Goal: Information Seeking & Learning: Learn about a topic

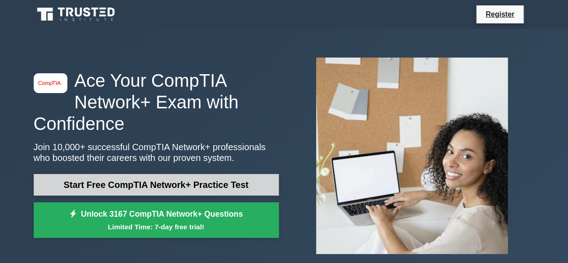
click at [187, 190] on link "Start Free CompTIA Network+ Practice Test" at bounding box center [156, 185] width 245 height 22
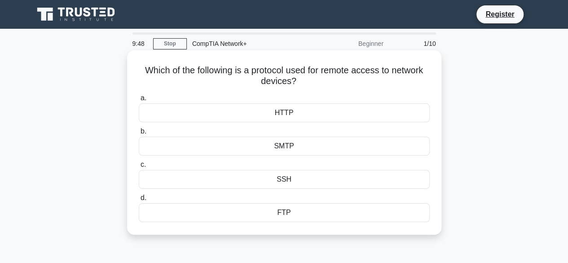
click at [290, 180] on div "SSH" at bounding box center [284, 179] width 291 height 19
click at [139, 168] on input "c. SSH" at bounding box center [139, 165] width 0 height 6
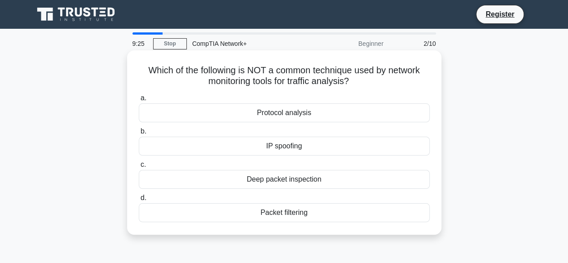
click at [300, 120] on div "Protocol analysis" at bounding box center [284, 112] width 291 height 19
click at [139, 101] on input "a. Protocol analysis" at bounding box center [139, 98] width 0 height 6
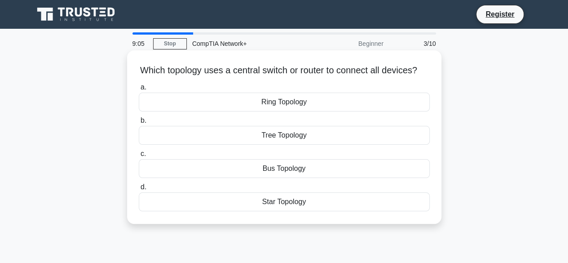
click at [285, 211] on div "Star Topology" at bounding box center [284, 201] width 291 height 19
click at [139, 190] on input "d. Star Topology" at bounding box center [139, 187] width 0 height 6
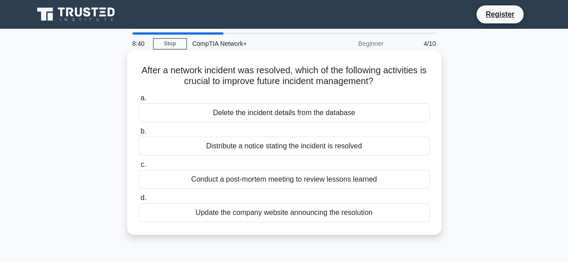
click at [269, 181] on div "Conduct a post-mortem meeting to review lessons learned" at bounding box center [284, 179] width 291 height 19
click at [139, 168] on input "c. Conduct a post-mortem meeting to review lessons learned" at bounding box center [139, 165] width 0 height 6
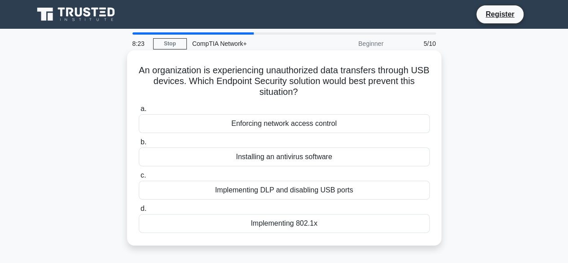
click at [281, 191] on div "Implementing DLP and disabling USB ports" at bounding box center [284, 190] width 291 height 19
click at [139, 178] on input "c. Implementing DLP and disabling USB ports" at bounding box center [139, 175] width 0 height 6
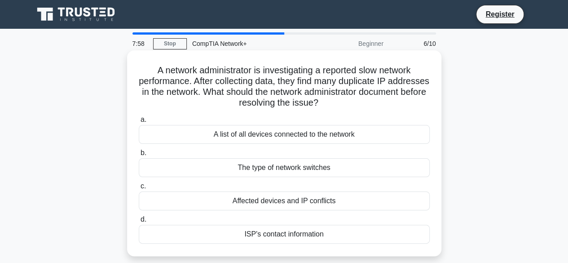
click at [288, 206] on div "Affected devices and IP conflicts" at bounding box center [284, 200] width 291 height 19
click at [139, 189] on input "c. Affected devices and IP conflicts" at bounding box center [139, 186] width 0 height 6
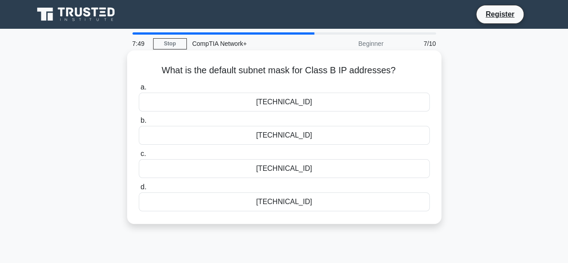
click at [282, 106] on div "255.255.0.0" at bounding box center [284, 102] width 291 height 19
click at [139, 90] on input "a. 255.255.0.0" at bounding box center [139, 87] width 0 height 6
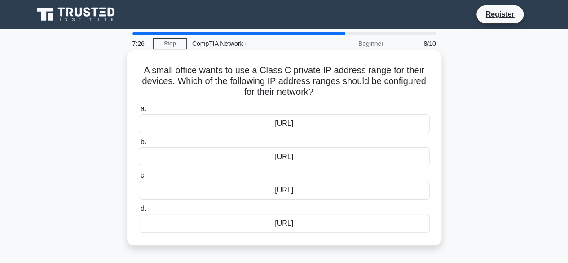
click at [305, 158] on div "192.168.0.0/16" at bounding box center [284, 156] width 291 height 19
click at [139, 145] on input "b. 192.168.0.0/16" at bounding box center [139, 142] width 0 height 6
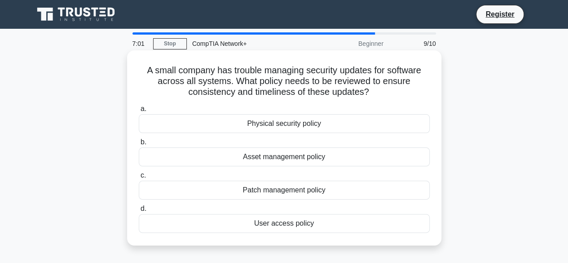
click at [294, 191] on div "Patch management policy" at bounding box center [284, 190] width 291 height 19
click at [139, 178] on input "c. Patch management policy" at bounding box center [139, 175] width 0 height 6
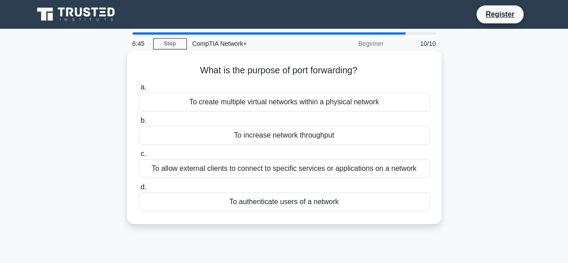
click at [285, 175] on div "To allow external clients to connect to specific services or applications on a …" at bounding box center [284, 168] width 291 height 19
click at [139, 157] on input "c. To allow external clients to connect to specific services or applications on…" at bounding box center [139, 154] width 0 height 6
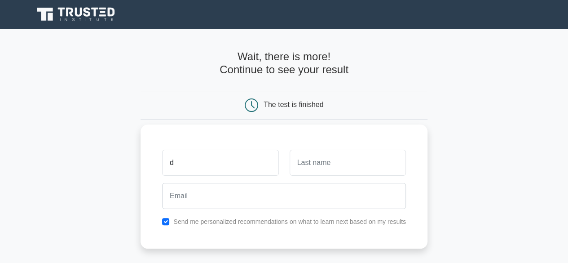
type input "[PERSON_NAME]"
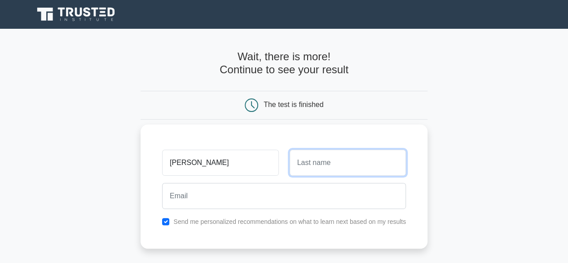
click at [318, 175] on input "text" at bounding box center [348, 163] width 116 height 26
type input "LUSAATA"
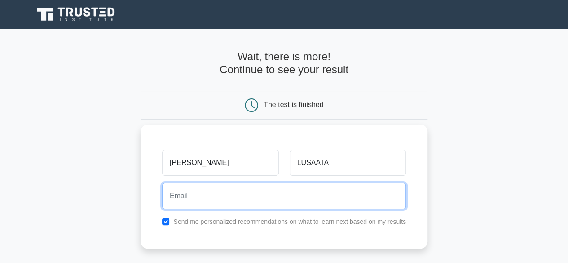
click at [270, 196] on input "email" at bounding box center [284, 196] width 244 height 26
type input "dlusaata@mail.yu.edu"
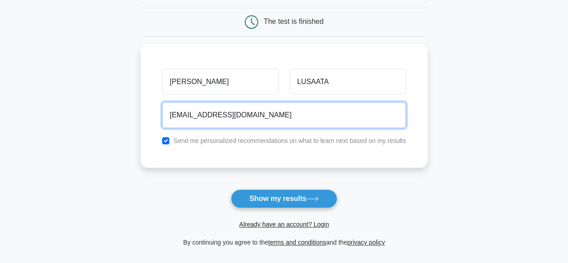
scroll to position [133, 0]
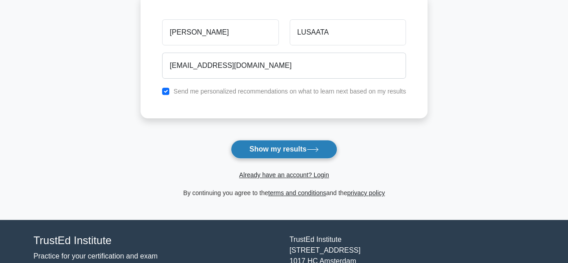
click at [295, 146] on button "Show my results" at bounding box center [284, 149] width 106 height 19
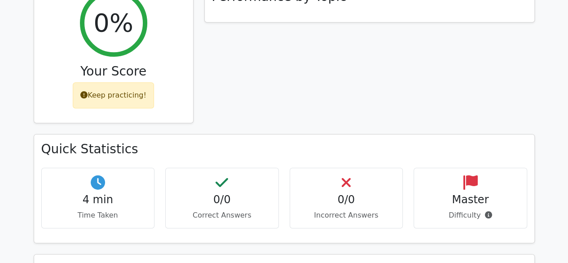
scroll to position [329, 0]
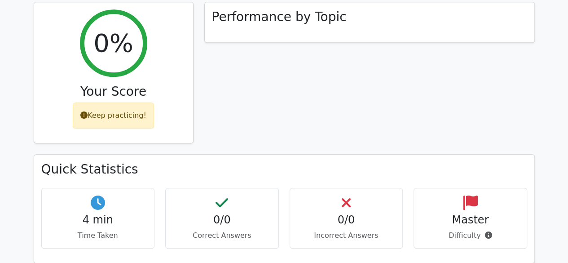
drag, startPoint x: 554, startPoint y: 114, endPoint x: 555, endPoint y: 79, distance: 35.1
click at [555, 79] on main "image/svg+xml Go Premium CompTIA Network+ Preparation Package (2025) 4244 Super…" at bounding box center [284, 170] width 568 height 941
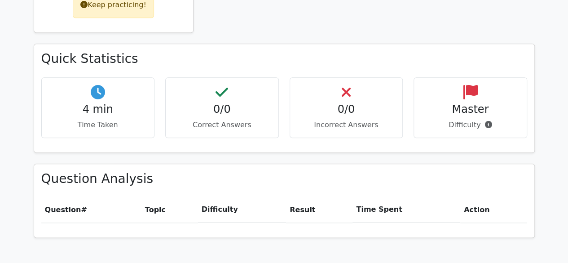
scroll to position [420, 0]
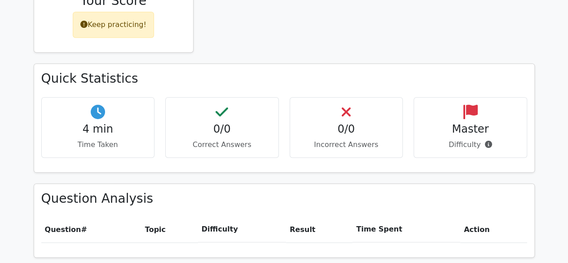
click at [553, 128] on main "image/svg+xml Go Premium CompTIA Network+ Preparation Package (2025) 4244 Super…" at bounding box center [284, 79] width 568 height 941
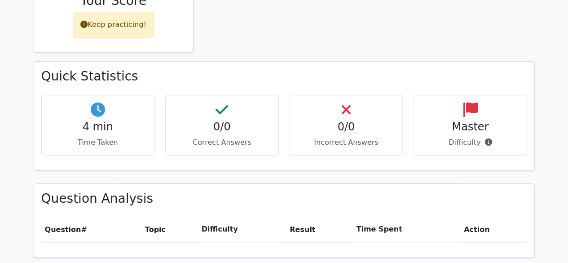
click at [225, 120] on h4 "0/0" at bounding box center [222, 126] width 98 height 13
click at [217, 102] on icon at bounding box center [222, 109] width 13 height 14
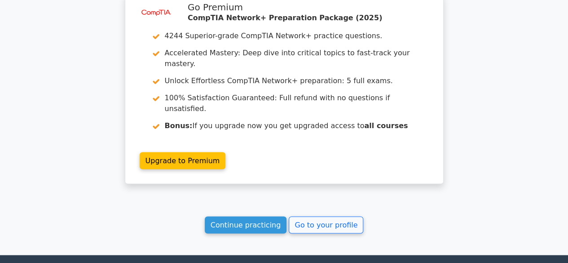
scroll to position [719, 0]
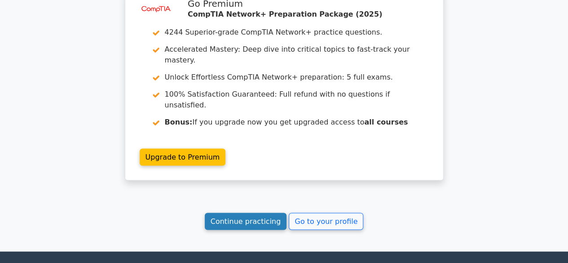
click at [272, 212] on link "Continue practicing" at bounding box center [246, 220] width 82 height 17
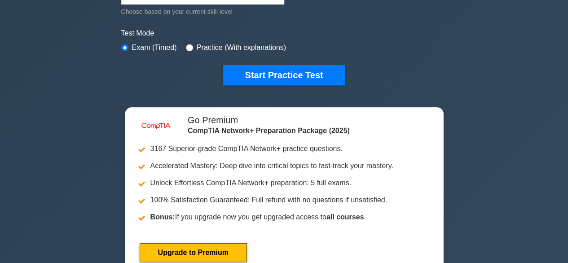
scroll to position [263, 0]
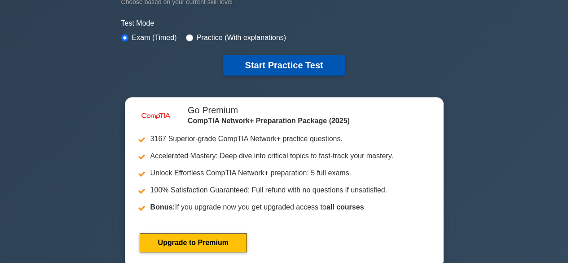
click at [305, 58] on button "Start Practice Test" at bounding box center [283, 65] width 121 height 21
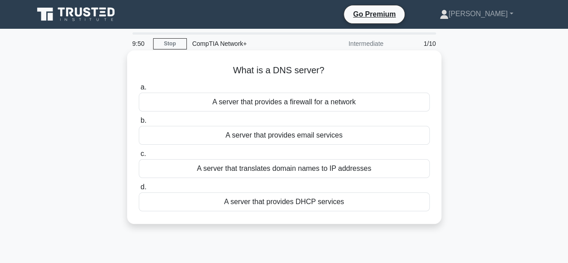
click at [300, 167] on div "A server that translates domain names to IP addresses" at bounding box center [284, 168] width 291 height 19
click at [139, 157] on input "c. A server that translates domain names to IP addresses" at bounding box center [139, 154] width 0 height 6
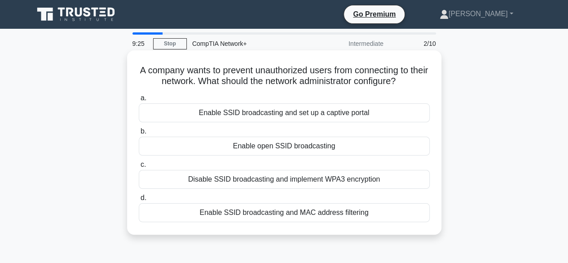
click at [284, 115] on div "Enable SSID broadcasting and set up a captive portal" at bounding box center [284, 112] width 291 height 19
click at [139, 101] on input "a. Enable SSID broadcasting and set up a captive portal" at bounding box center [139, 98] width 0 height 6
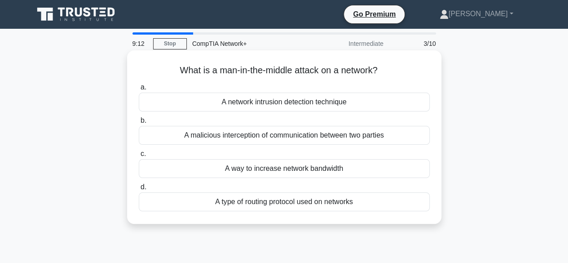
click at [281, 138] on div "A malicious interception of communication between two parties" at bounding box center [284, 135] width 291 height 19
click at [139, 124] on input "b. A malicious interception of communication between two parties" at bounding box center [139, 121] width 0 height 6
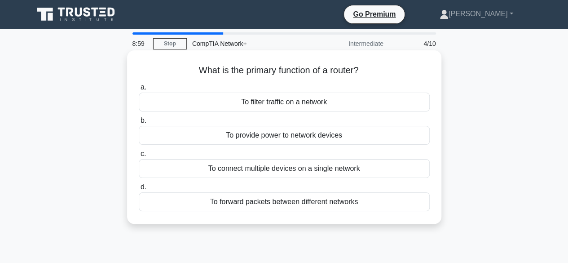
click at [292, 203] on div "To forward packets between different networks" at bounding box center [284, 201] width 291 height 19
click at [139, 190] on input "d. To forward packets between different networks" at bounding box center [139, 187] width 0 height 6
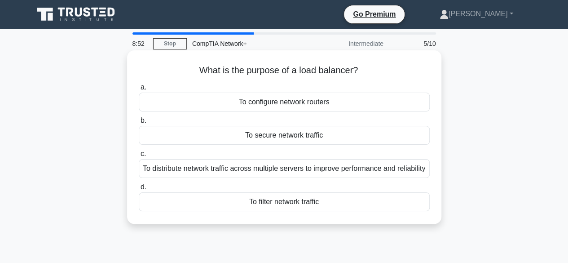
click at [284, 173] on div "To distribute network traffic across multiple servers to improve performance an…" at bounding box center [284, 168] width 291 height 19
click at [139, 157] on input "c. To distribute network traffic across multiple servers to improve performance…" at bounding box center [139, 154] width 0 height 6
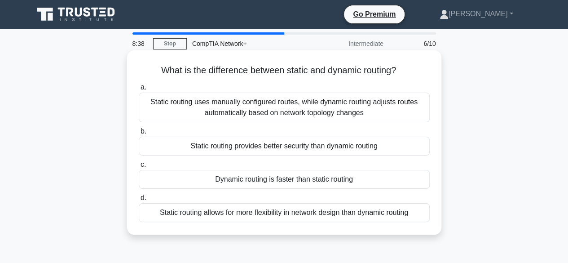
click at [268, 102] on div "Static routing uses manually configured routes, while dynamic routing adjusts r…" at bounding box center [284, 108] width 291 height 30
click at [139, 90] on input "a. Static routing uses manually configured routes, while dynamic routing adjust…" at bounding box center [139, 87] width 0 height 6
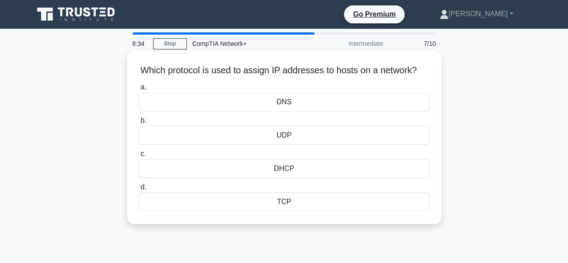
click at [295, 178] on div "DHCP" at bounding box center [284, 168] width 291 height 19
click at [139, 157] on input "c. DHCP" at bounding box center [139, 154] width 0 height 6
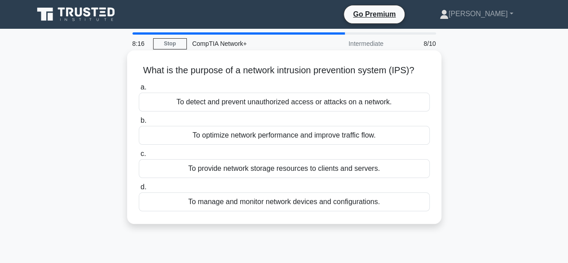
click at [266, 105] on div "To detect and prevent unauthorized access or attacks on a network." at bounding box center [284, 102] width 291 height 19
click at [139, 90] on input "a. To detect and prevent unauthorized access or attacks on a network." at bounding box center [139, 87] width 0 height 6
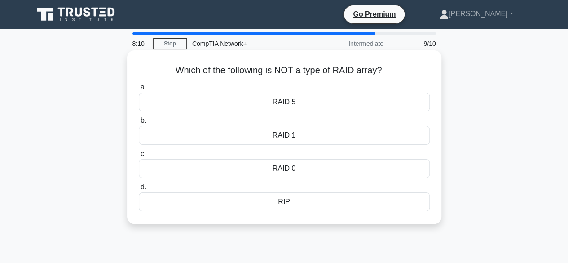
click at [288, 208] on div "RIP" at bounding box center [284, 201] width 291 height 19
click at [139, 190] on input "d. RIP" at bounding box center [139, 187] width 0 height 6
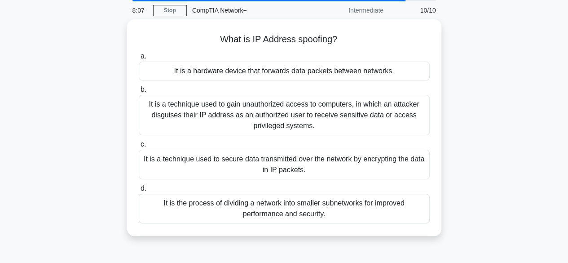
scroll to position [35, 0]
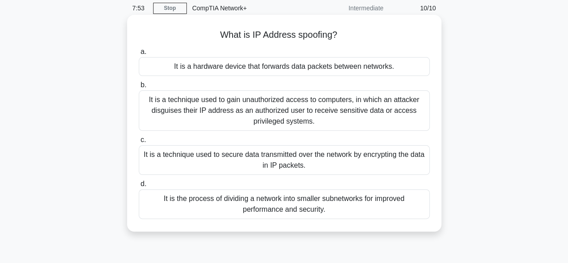
drag, startPoint x: 339, startPoint y: 39, endPoint x: 217, endPoint y: 36, distance: 121.8
click at [217, 36] on h5 "What is IP Address spoofing? .spinner_0XTQ{transform-origin:center;animation:sp…" at bounding box center [284, 35] width 293 height 12
copy h5 "What is IP Address spoofing?"
click at [247, 112] on div "It is a technique used to gain unauthorized access to computers, in which an at…" at bounding box center [284, 110] width 291 height 40
click at [139, 88] on input "b. It is a technique used to gain unauthorized access to computers, in which an…" at bounding box center [139, 85] width 0 height 6
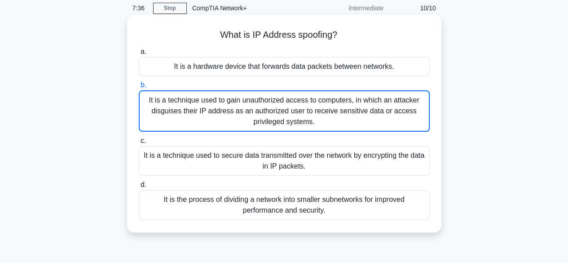
scroll to position [0, 0]
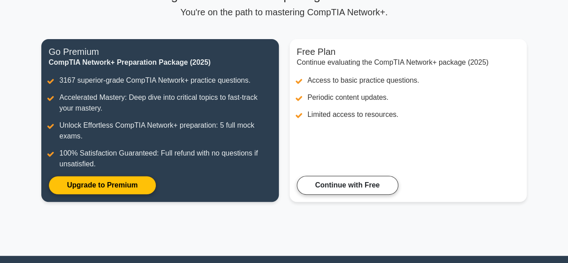
scroll to position [88, 0]
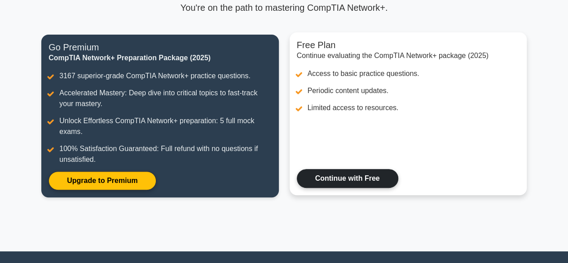
click at [359, 177] on link "Continue with Free" at bounding box center [348, 178] width 102 height 19
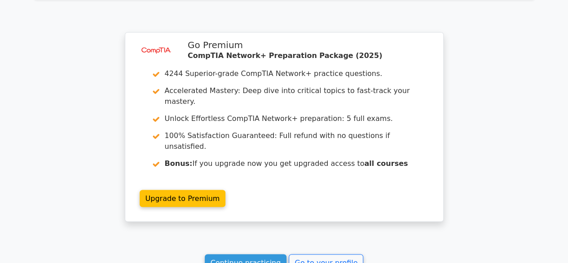
scroll to position [767, 0]
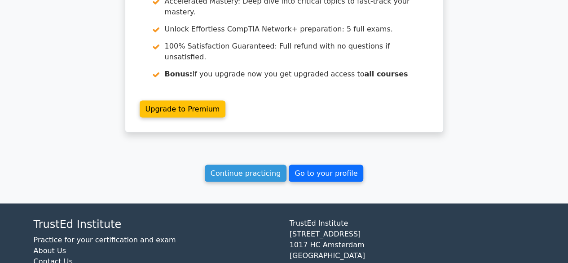
click at [330, 164] on link "Go to your profile" at bounding box center [326, 172] width 75 height 17
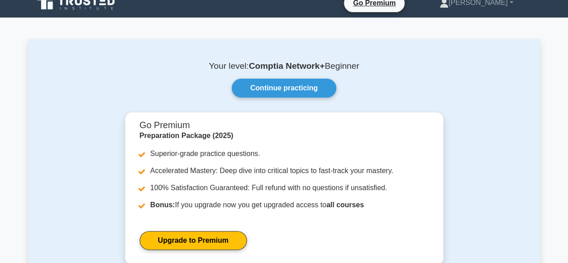
scroll to position [7, 0]
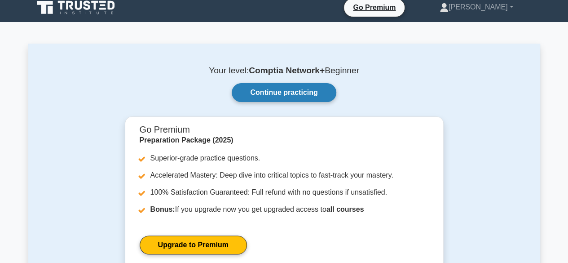
click at [298, 89] on link "Continue practicing" at bounding box center [284, 92] width 104 height 19
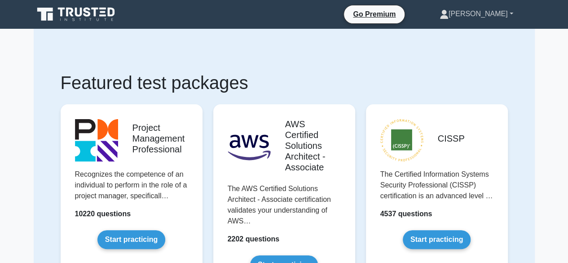
click at [497, 18] on link "[PERSON_NAME]" at bounding box center [476, 14] width 117 height 18
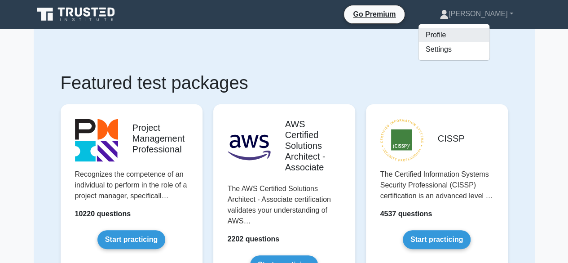
click at [477, 32] on link "Profile" at bounding box center [454, 35] width 71 height 14
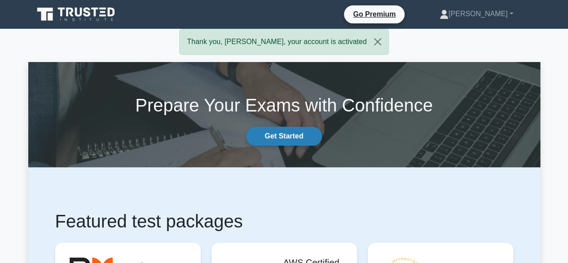
click at [281, 137] on link "Get Started" at bounding box center [283, 136] width 75 height 19
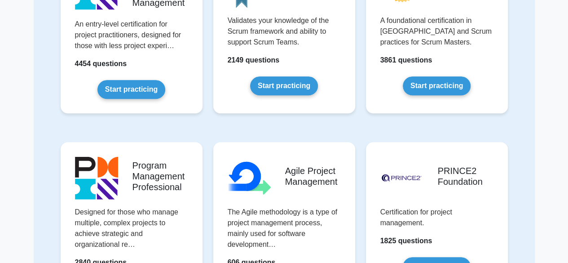
scroll to position [311, 0]
